Goal: Information Seeking & Learning: Learn about a topic

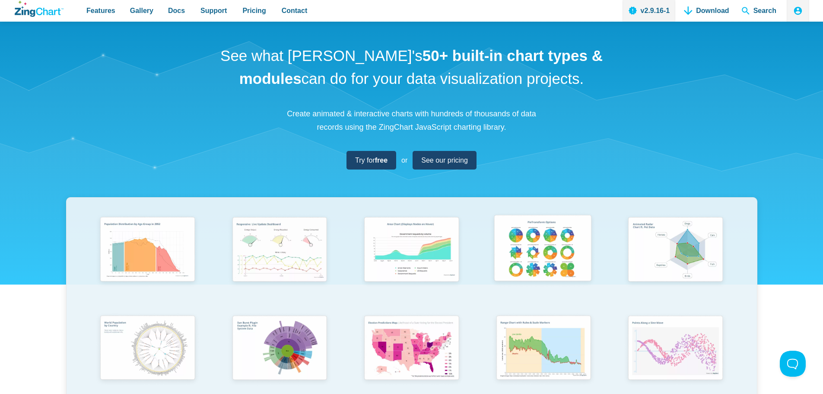
scroll to position [43, 0]
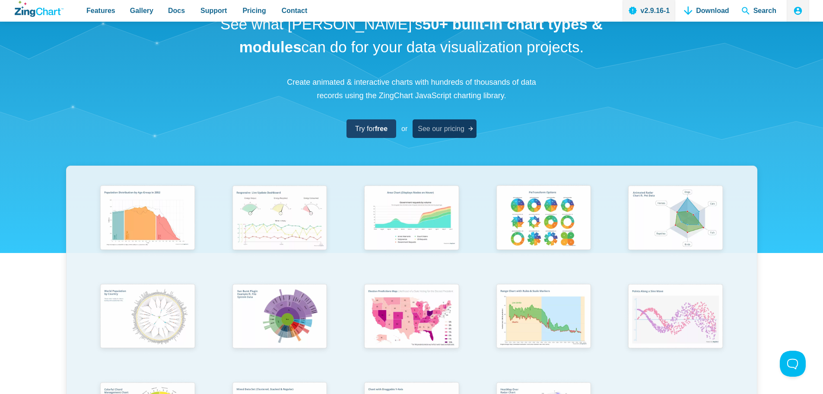
click at [448, 131] on span "See our pricing" at bounding box center [441, 129] width 47 height 12
click at [412, 214] on img "App Content" at bounding box center [411, 218] width 109 height 78
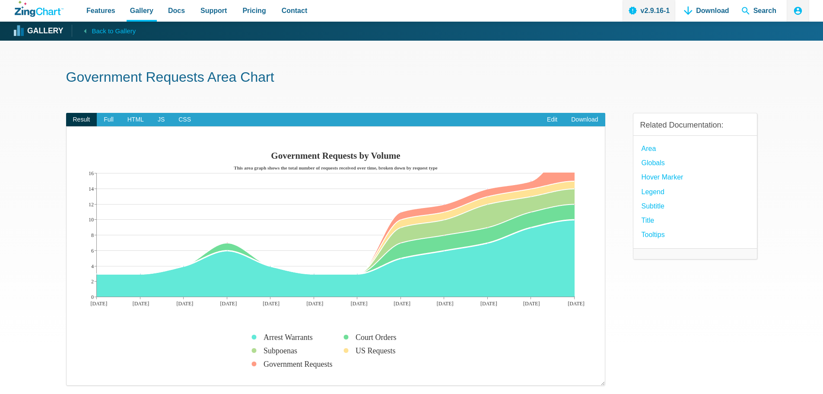
click at [448, 244] on img "App Content" at bounding box center [335, 261] width 521 height 229
